Goal: Transaction & Acquisition: Purchase product/service

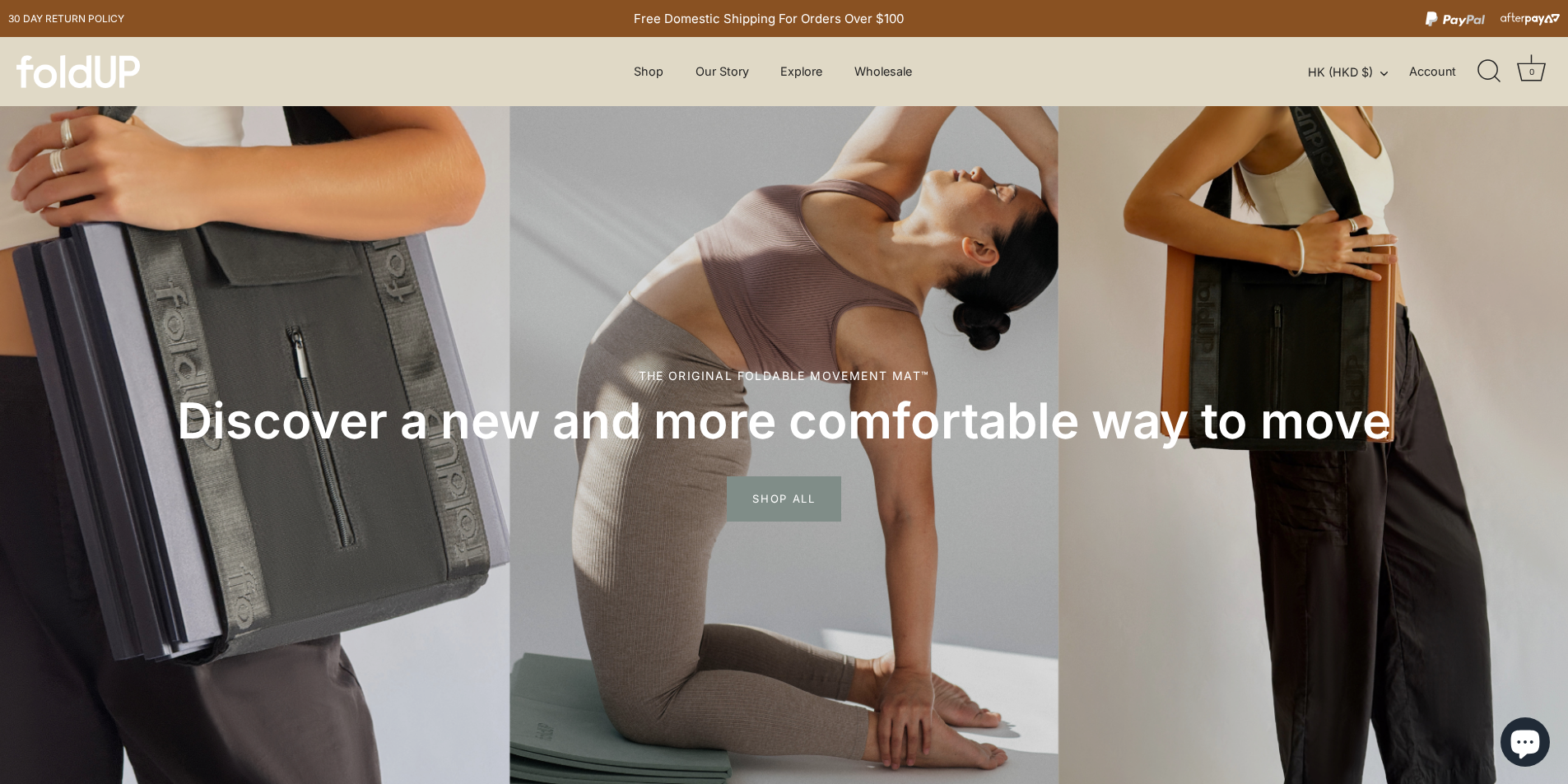
click at [615, 71] on div "Shop Our Story Explore How it works Blog" at bounding box center [772, 72] width 359 height 31
click at [644, 77] on link "Shop" at bounding box center [649, 72] width 59 height 31
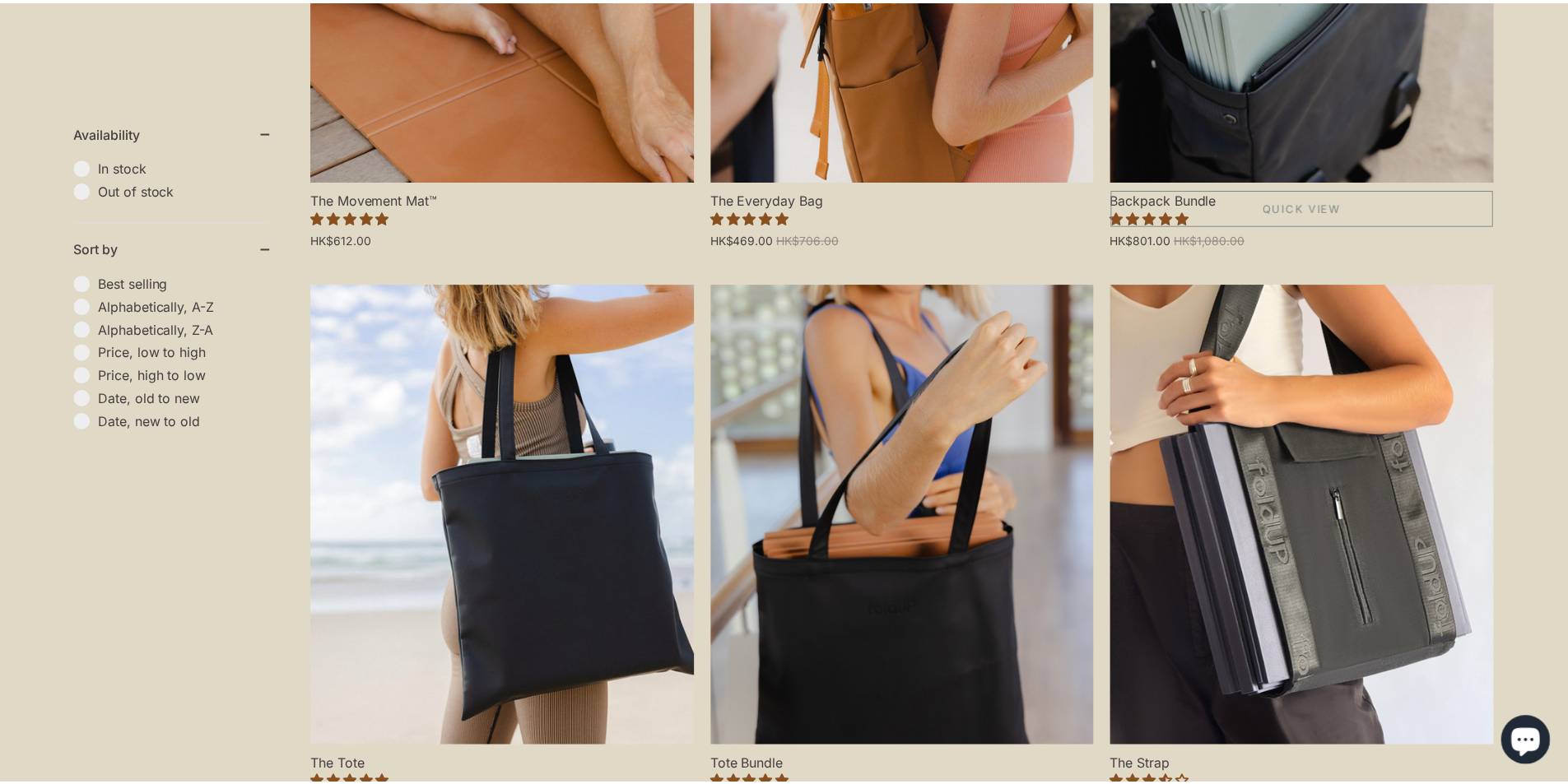
scroll to position [823, 0]
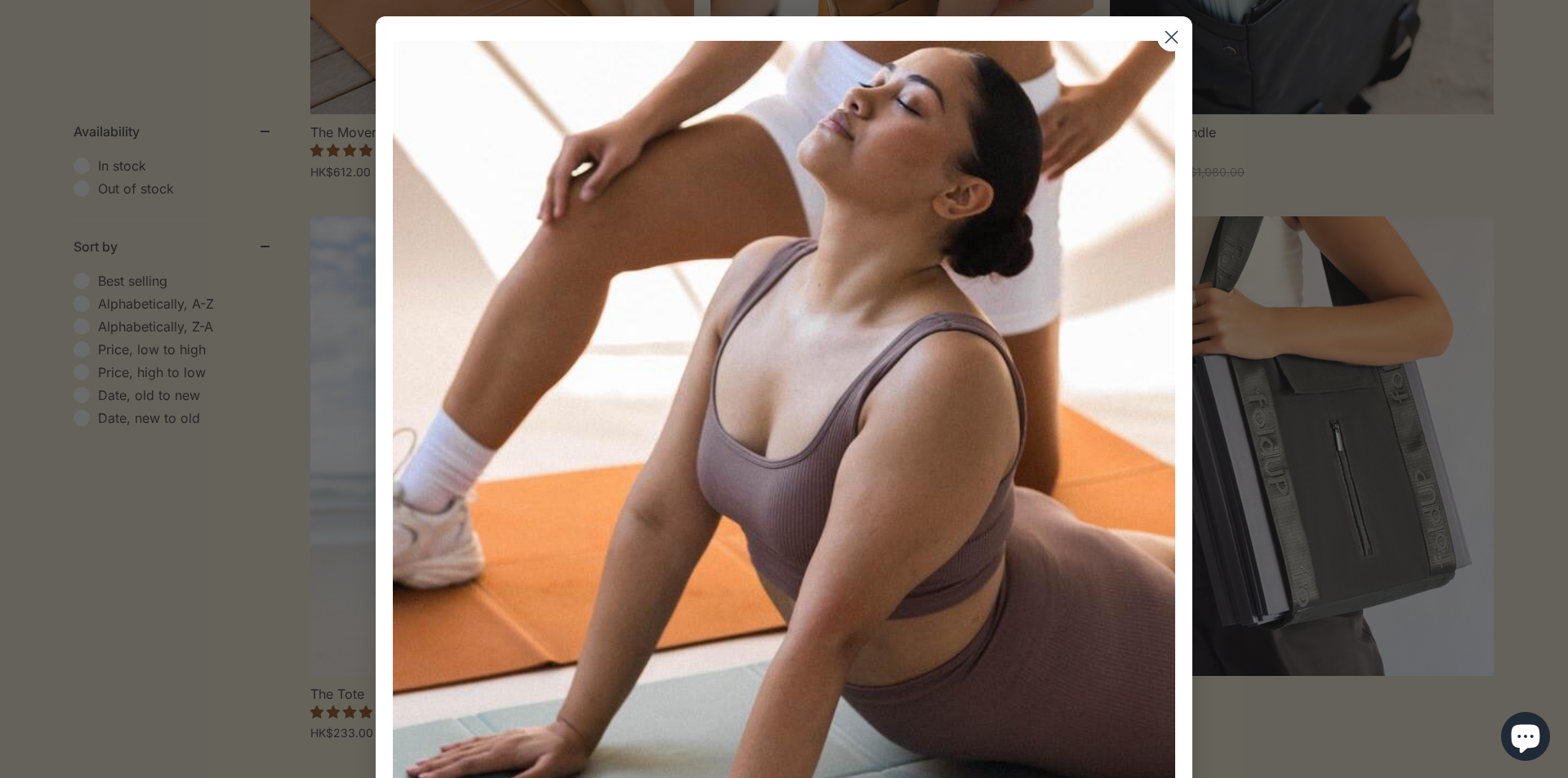
click at [1162, 36] on circle "Close dialog" at bounding box center [1171, 37] width 27 height 27
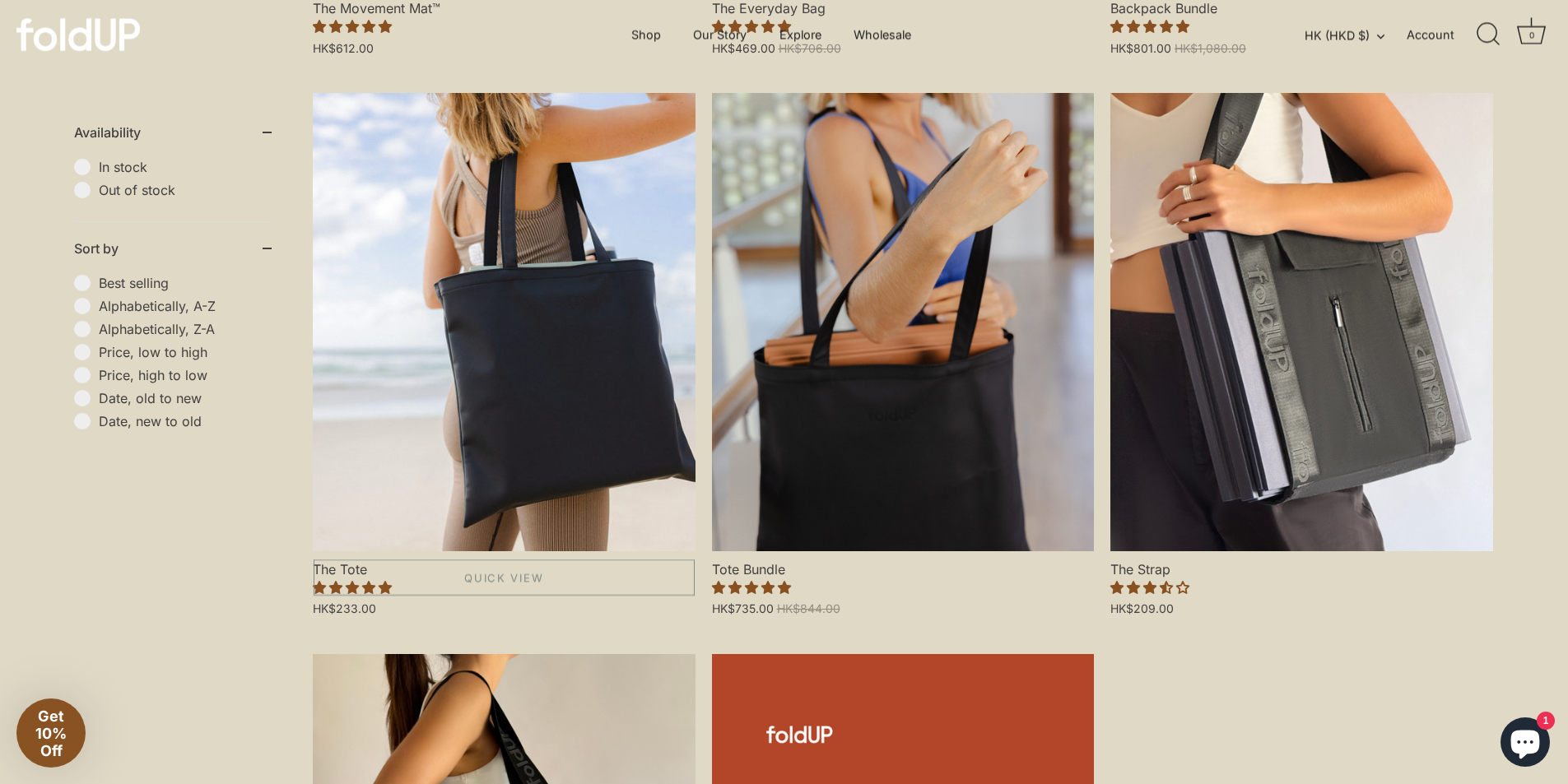
scroll to position [658, 0]
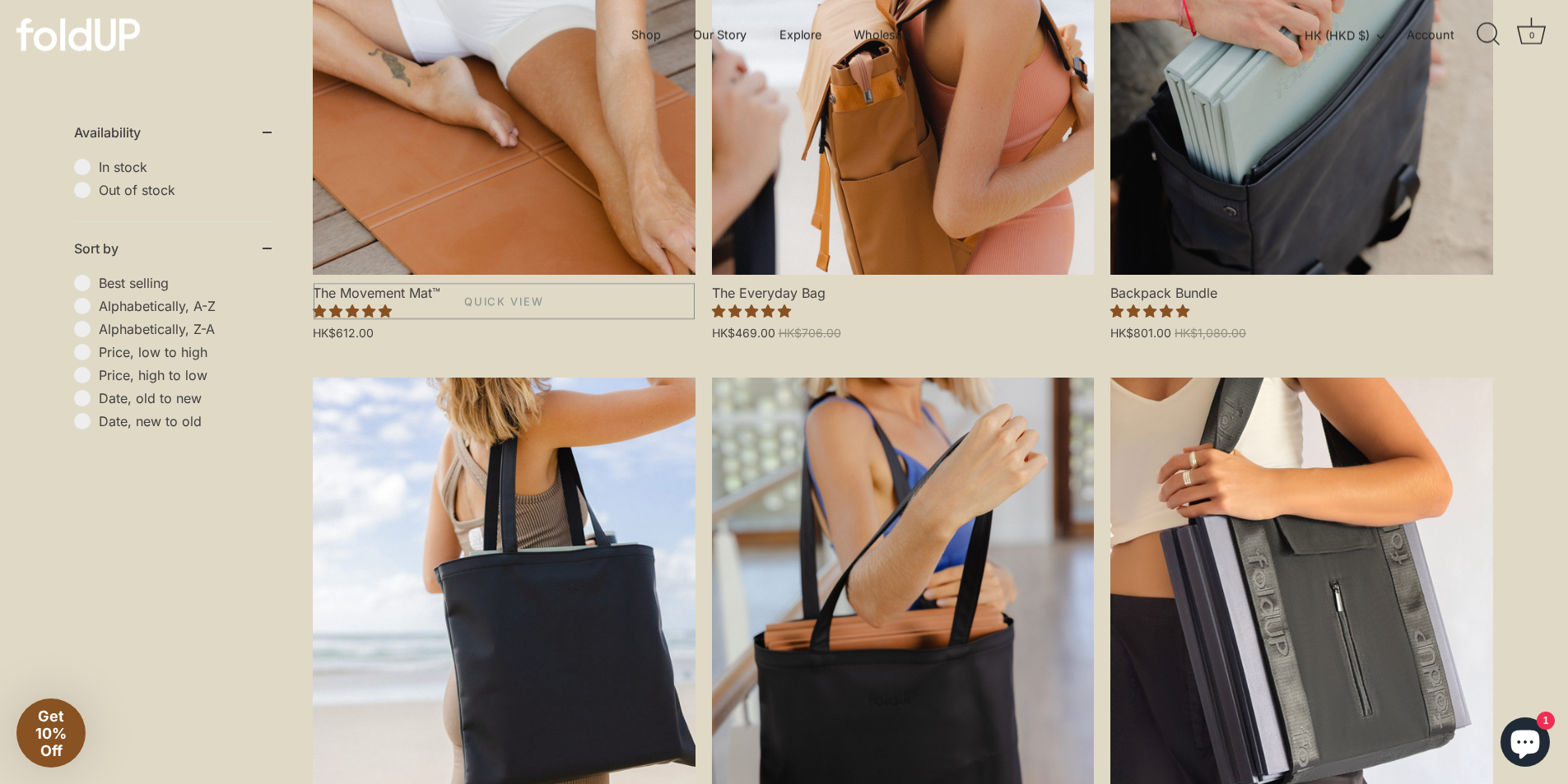
click at [509, 172] on link "The Movement Mat™" at bounding box center [504, 46] width 383 height 458
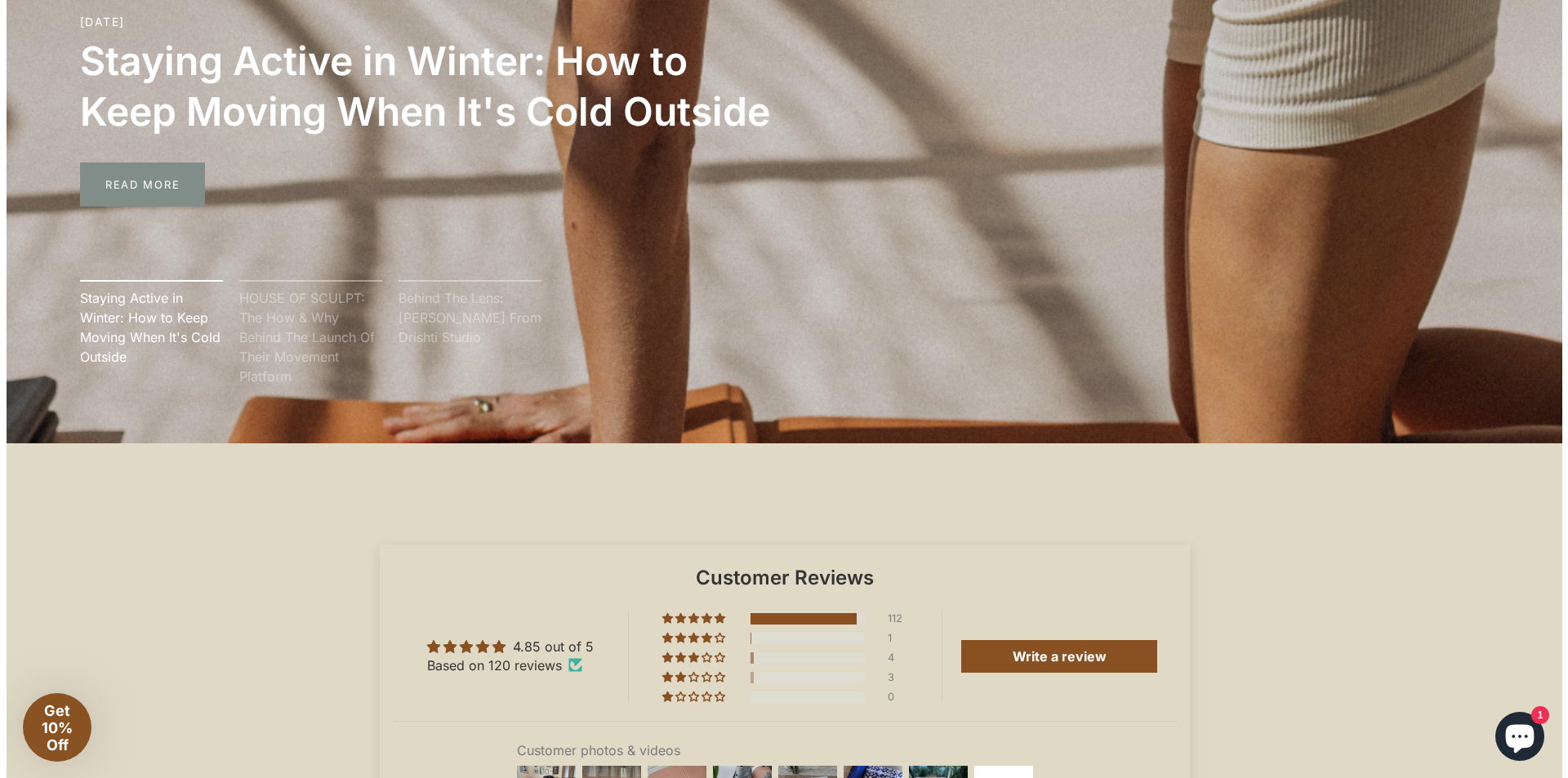
scroll to position [4734, 0]
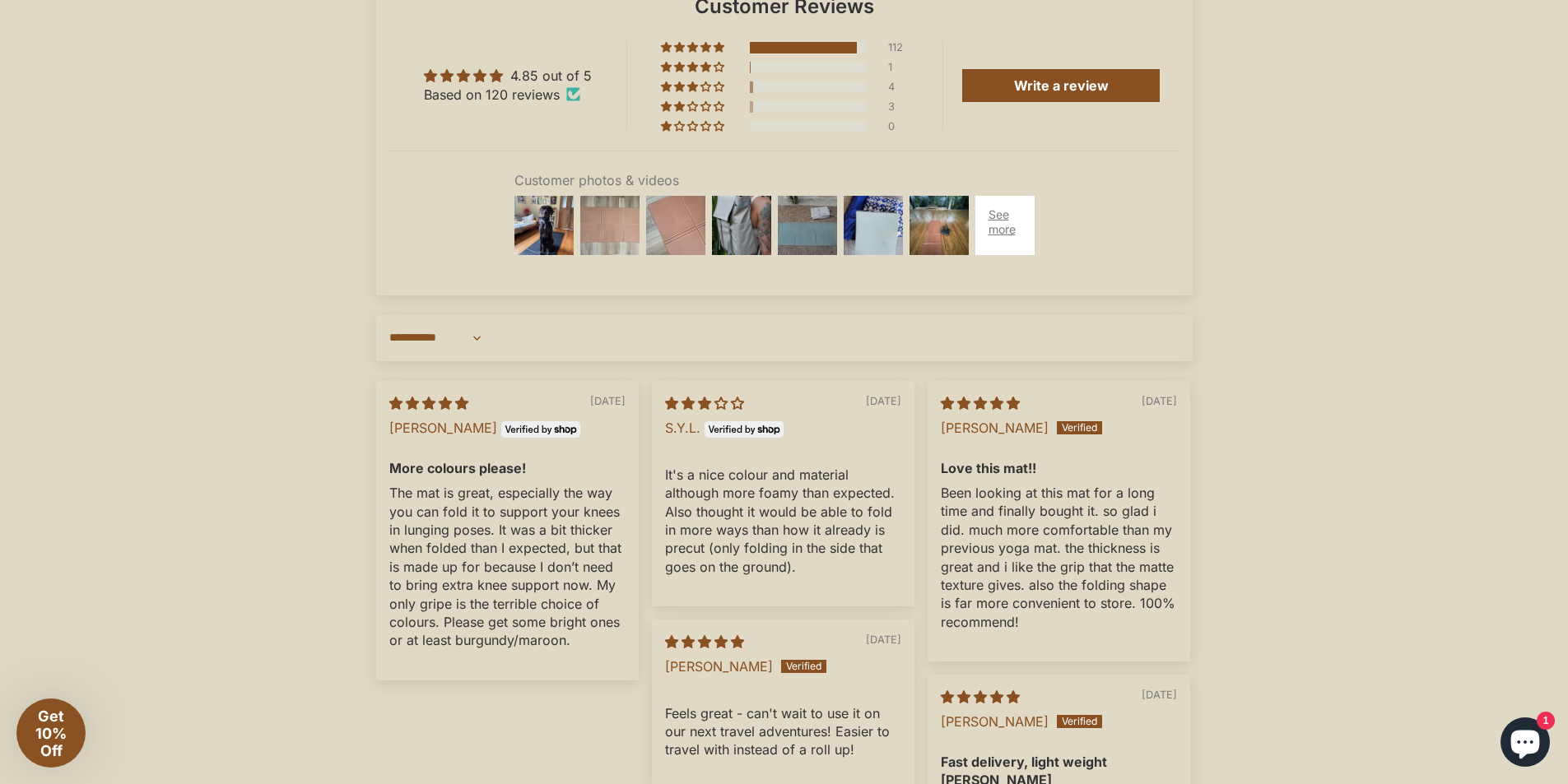
click at [610, 258] on img at bounding box center [610, 225] width 66 height 66
